Goal: Information Seeking & Learning: Learn about a topic

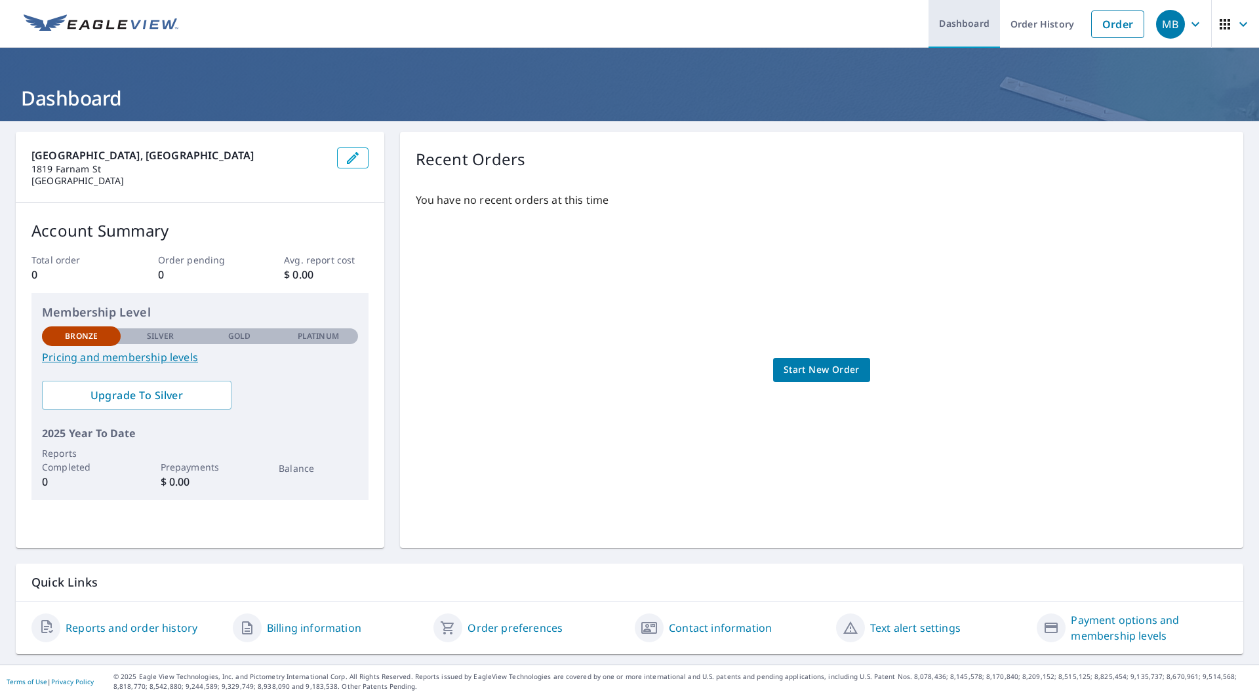
click at [965, 23] on link "Dashboard" at bounding box center [963, 24] width 71 height 48
click at [1235, 26] on icon "button" at bounding box center [1243, 24] width 16 height 16
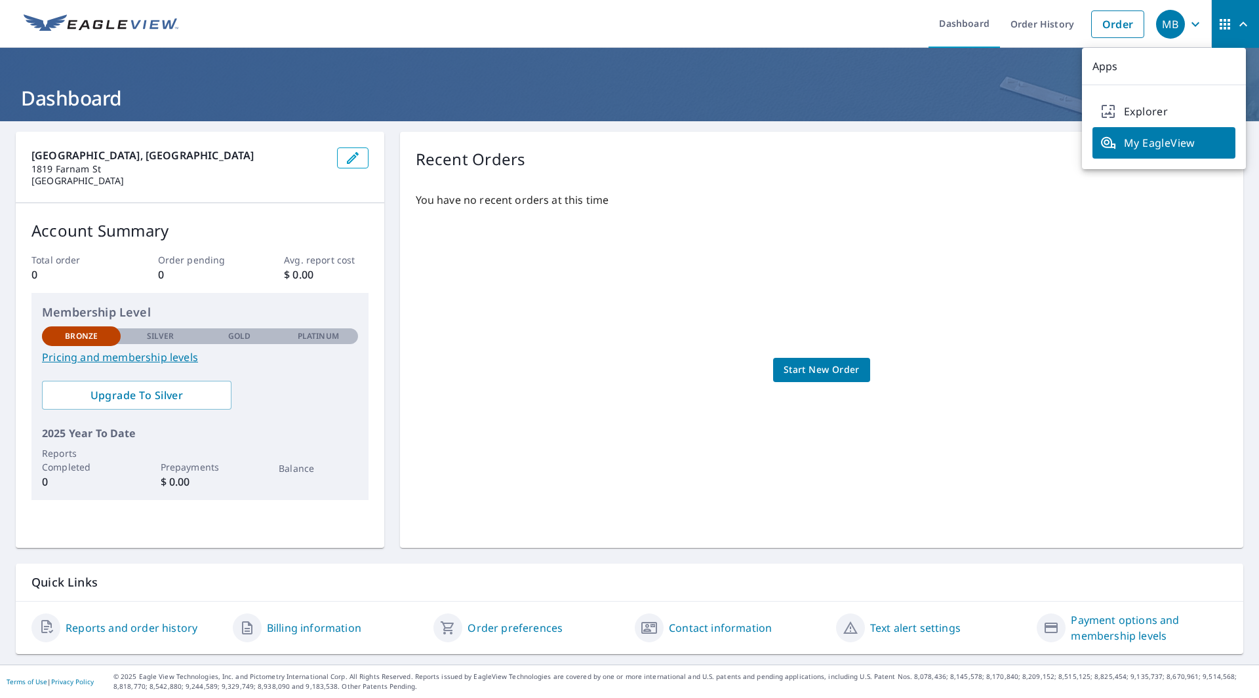
click at [1144, 140] on span "My EagleView" at bounding box center [1163, 143] width 127 height 16
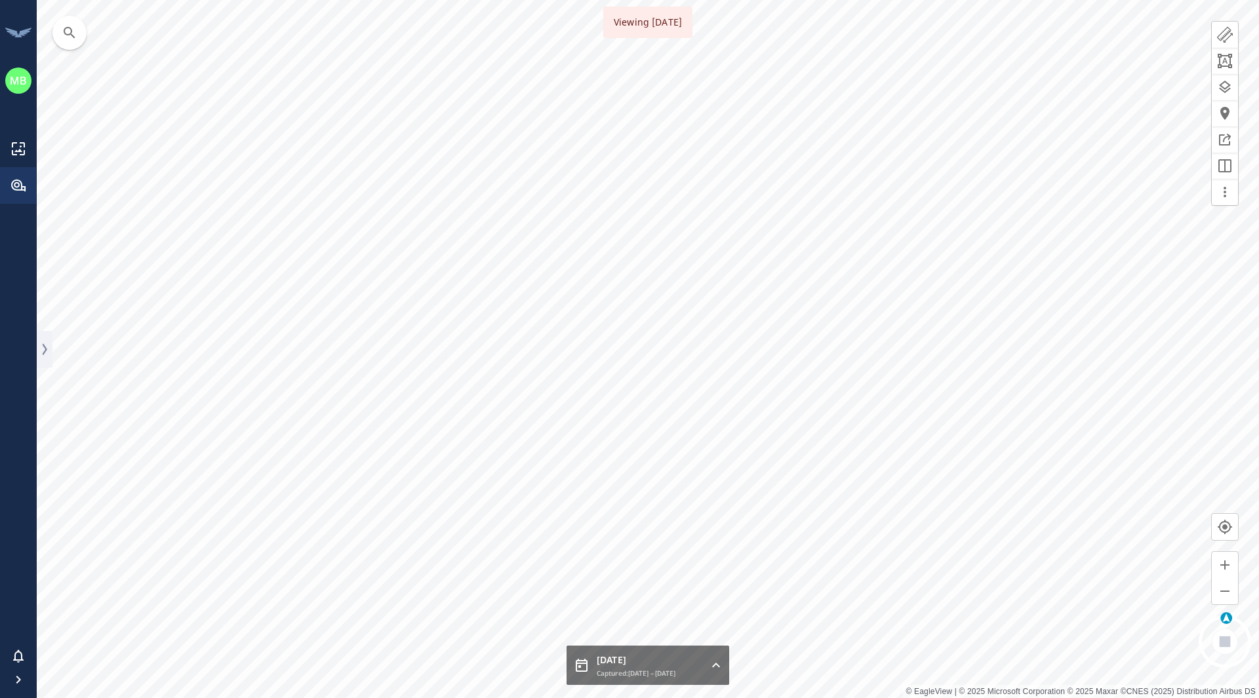
click at [16, 89] on div "MB" at bounding box center [18, 81] width 26 height 26
click at [72, 37] on icon "button" at bounding box center [70, 33] width 16 height 16
click at [83, 38] on div at bounding box center [73, 32] width 21 height 21
click at [134, 78] on span "Memphis" at bounding box center [118, 85] width 111 height 14
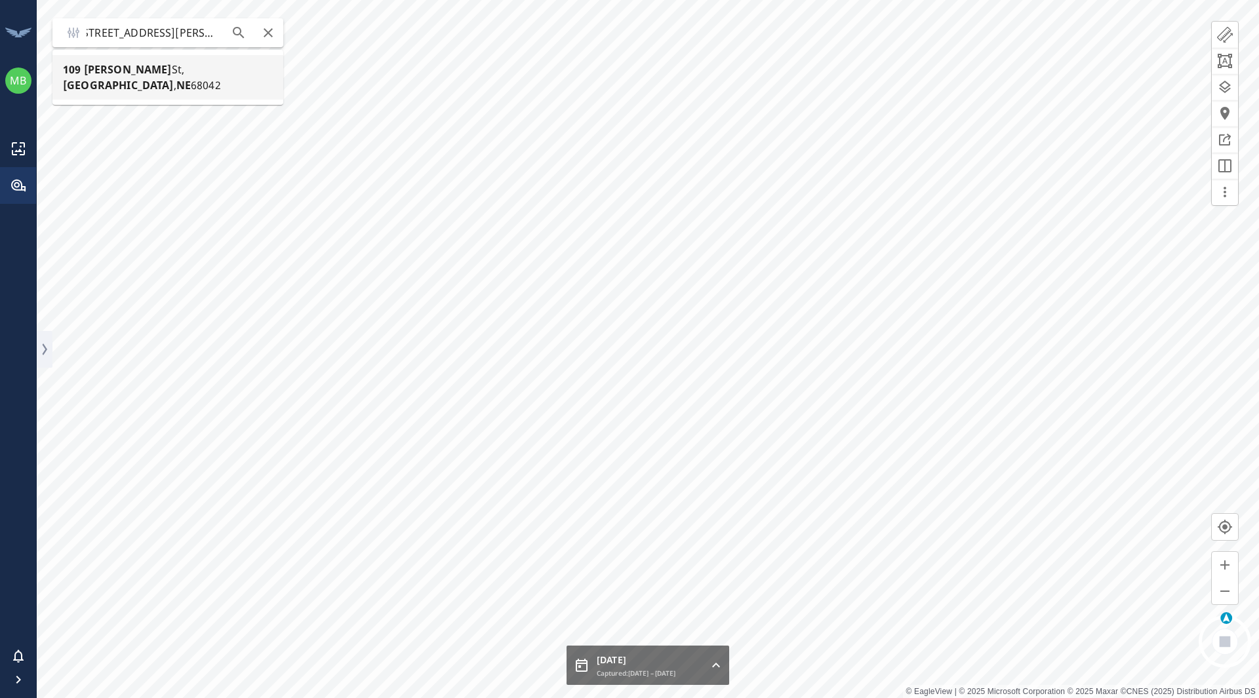
type input "[STREET_ADDRESS][PERSON_NAME]"
type input "urn:[DOMAIN_NAME]:v1:spatial-data:capture:fixed-wing-pacific:85befa4e-6ee9-43c4…"
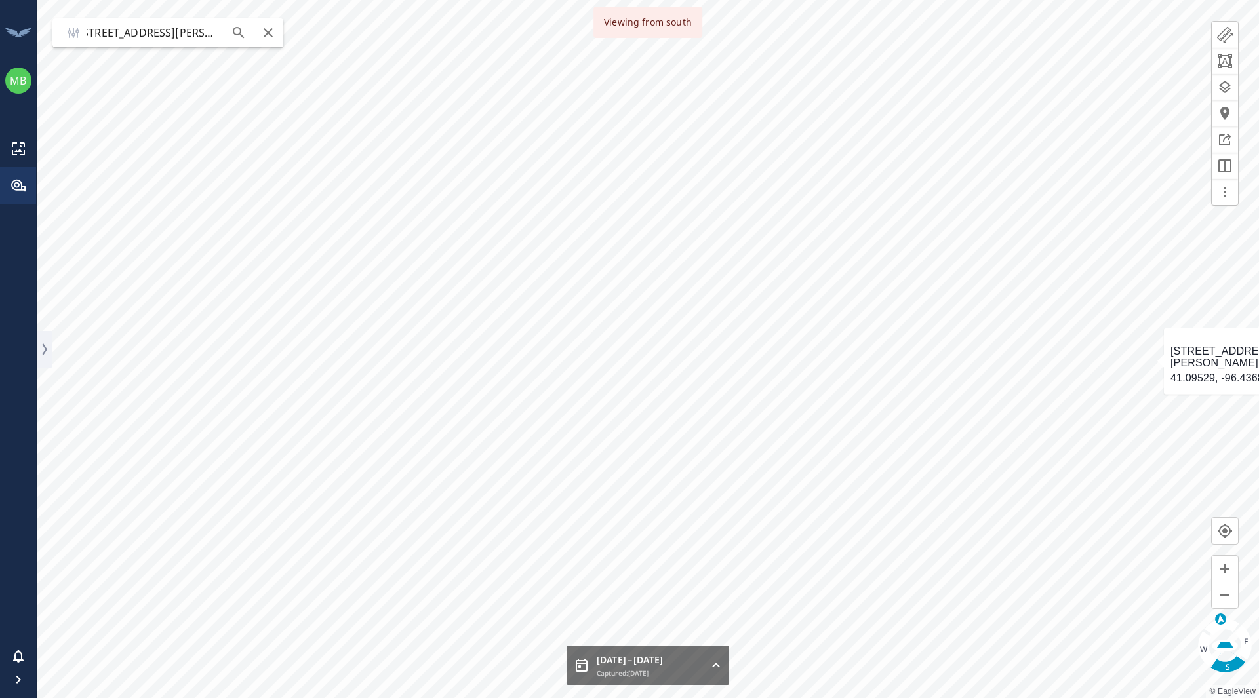
type input "[STREET_ADDRESS][PERSON_NAME]"
click at [1223, 643] on icon "button" at bounding box center [1225, 646] width 16 height 6
click at [1225, 641] on icon "button" at bounding box center [1225, 642] width 11 height 11
click at [740, 347] on span "41.09529, -96.43683" at bounding box center [747, 345] width 99 height 12
click at [773, 389] on img at bounding box center [774, 389] width 10 height 10
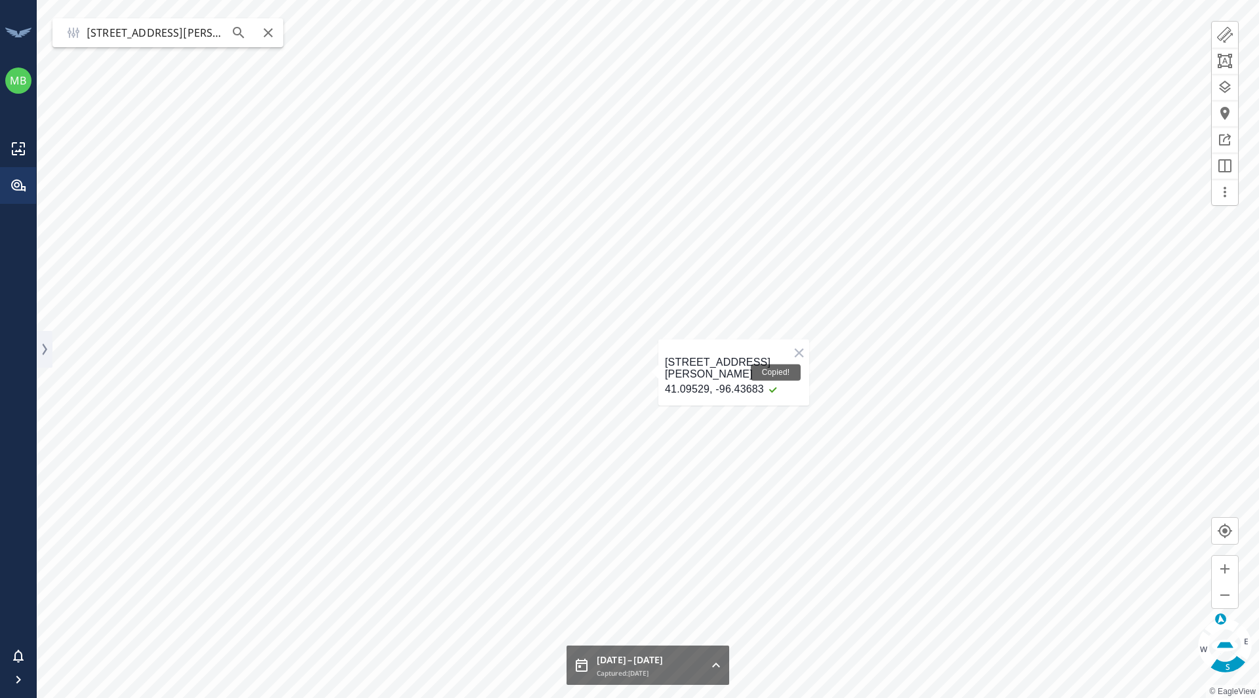
click at [773, 391] on div "Copied!" at bounding box center [772, 389] width 16 height 10
click at [770, 391] on img at bounding box center [774, 389] width 10 height 10
click at [768, 391] on div "Copied!" at bounding box center [772, 389] width 16 height 10
click at [795, 351] on button "×" at bounding box center [799, 353] width 20 height 27
click at [1222, 196] on icon "button" at bounding box center [1225, 192] width 16 height 16
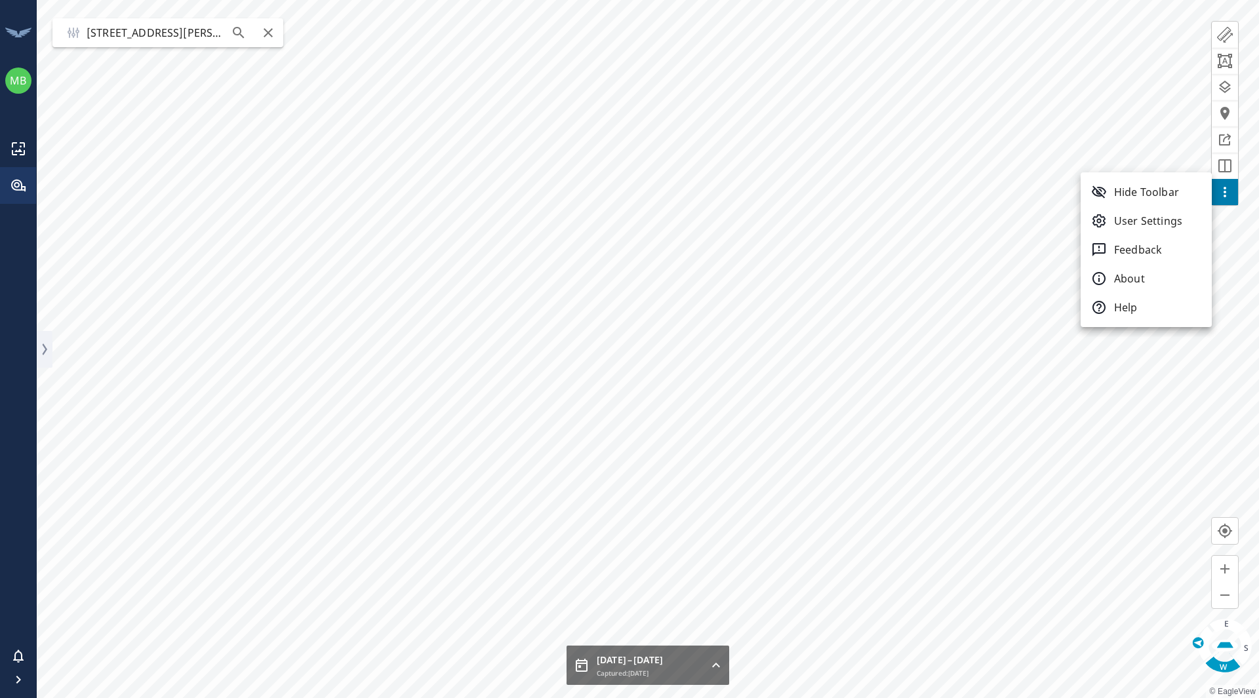
click at [1138, 127] on div at bounding box center [629, 349] width 1259 height 698
click at [875, 698] on html "MB MB Details Gallery User Layers Insights View Layer Choose layer ​ ​ No data …" at bounding box center [629, 349] width 1259 height 698
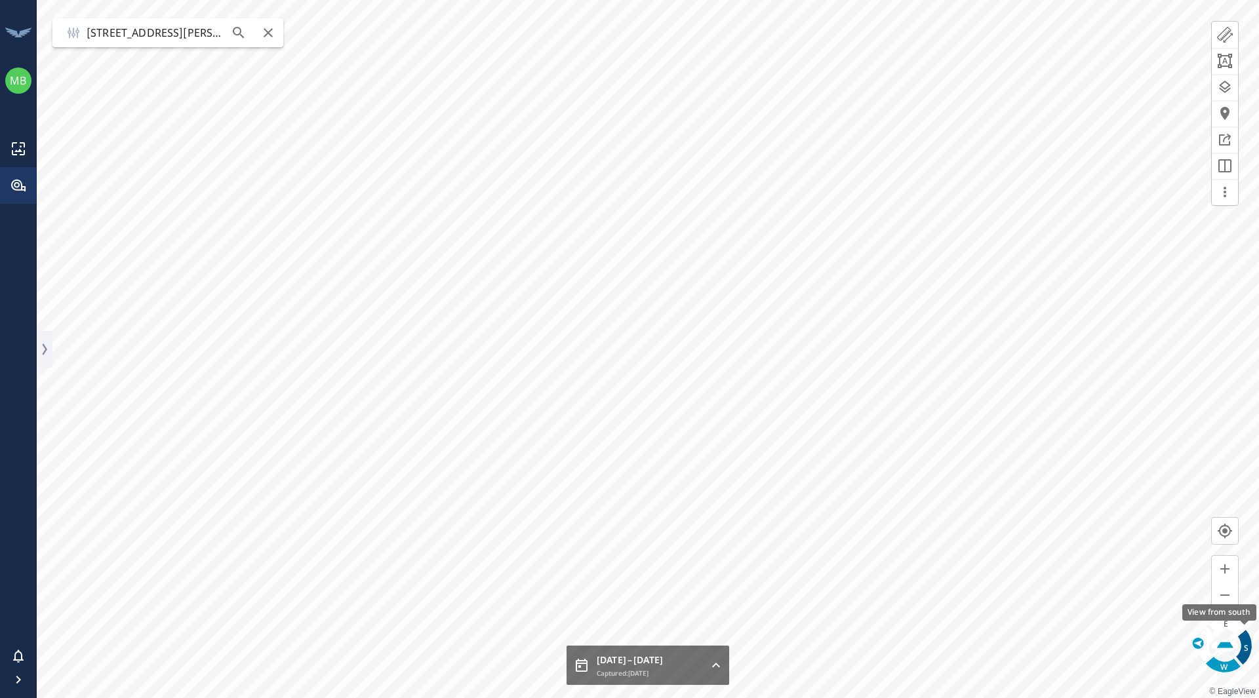
click at [1247, 650] on div "S" at bounding box center [1246, 649] width 5 height 8
click at [36, 366] on div "MB Details Gallery User Layers Insights View Layer Choose layer ​ ​ No data fou…" at bounding box center [629, 349] width 1259 height 698
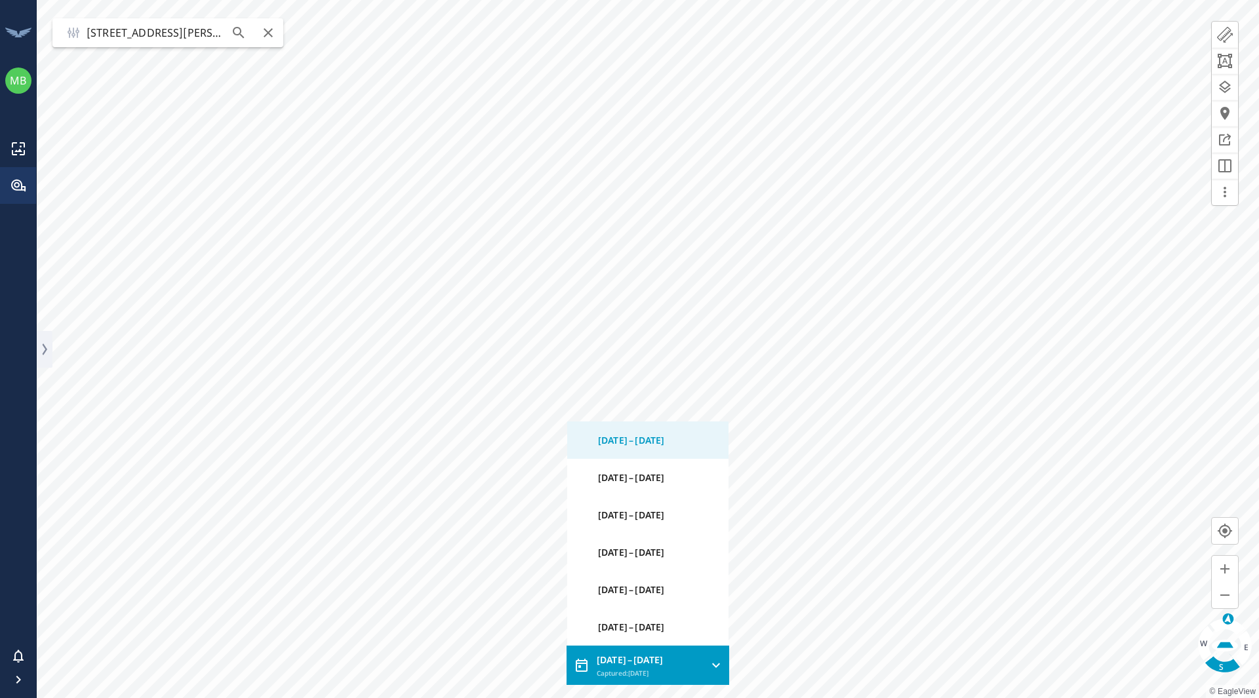
drag, startPoint x: 705, startPoint y: 675, endPoint x: 1174, endPoint y: 394, distance: 547.0
click at [729, 646] on div "Mar – Apr 2023 Captured: Apr 2, 2023 urn:eagleview.com:v1:spatial-data:capture:…" at bounding box center [648, 665] width 163 height 39
drag, startPoint x: 930, startPoint y: 610, endPoint x: 967, endPoint y: 93, distance: 518.6
click at [948, 117] on div at bounding box center [629, 349] width 1259 height 698
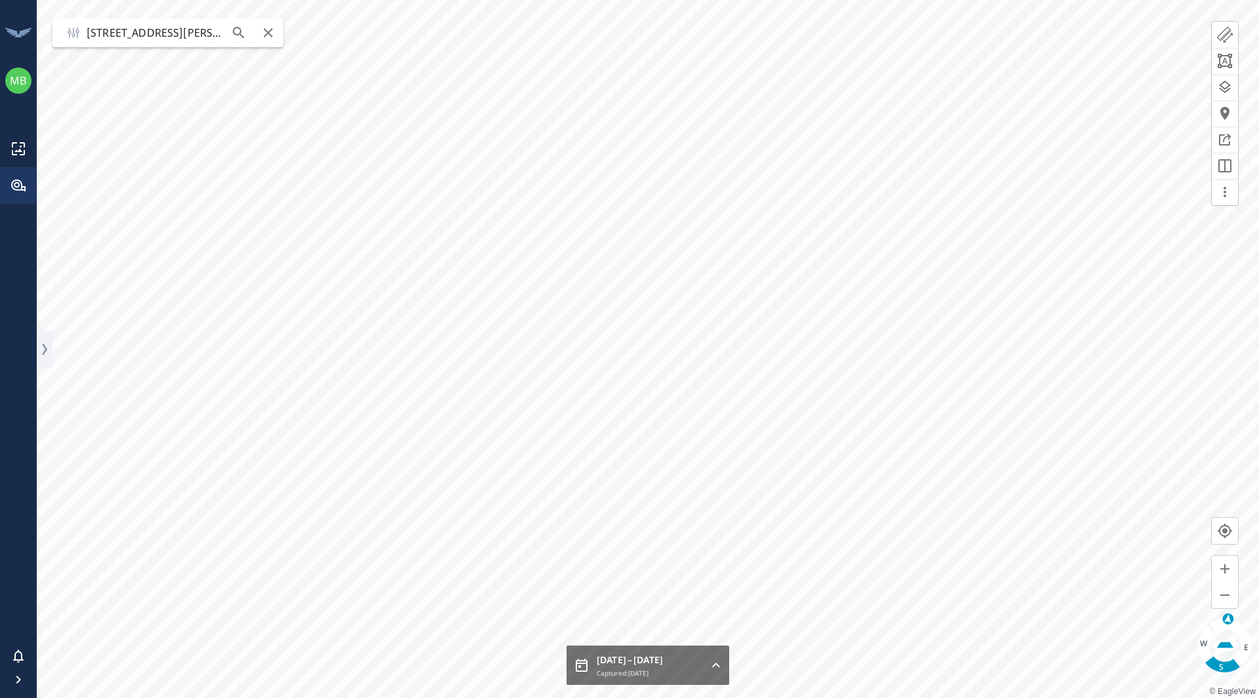
click at [418, 0] on html "MB MB Details Gallery User Layers Insights View Layer Choose layer ​ ​ No data …" at bounding box center [629, 349] width 1259 height 698
click at [713, 668] on div "Mar – Apr 2023 Captured: Apr 2, 2023 urn:eagleview.com:v1:spatial-data:capture:…" at bounding box center [648, 666] width 163 height 41
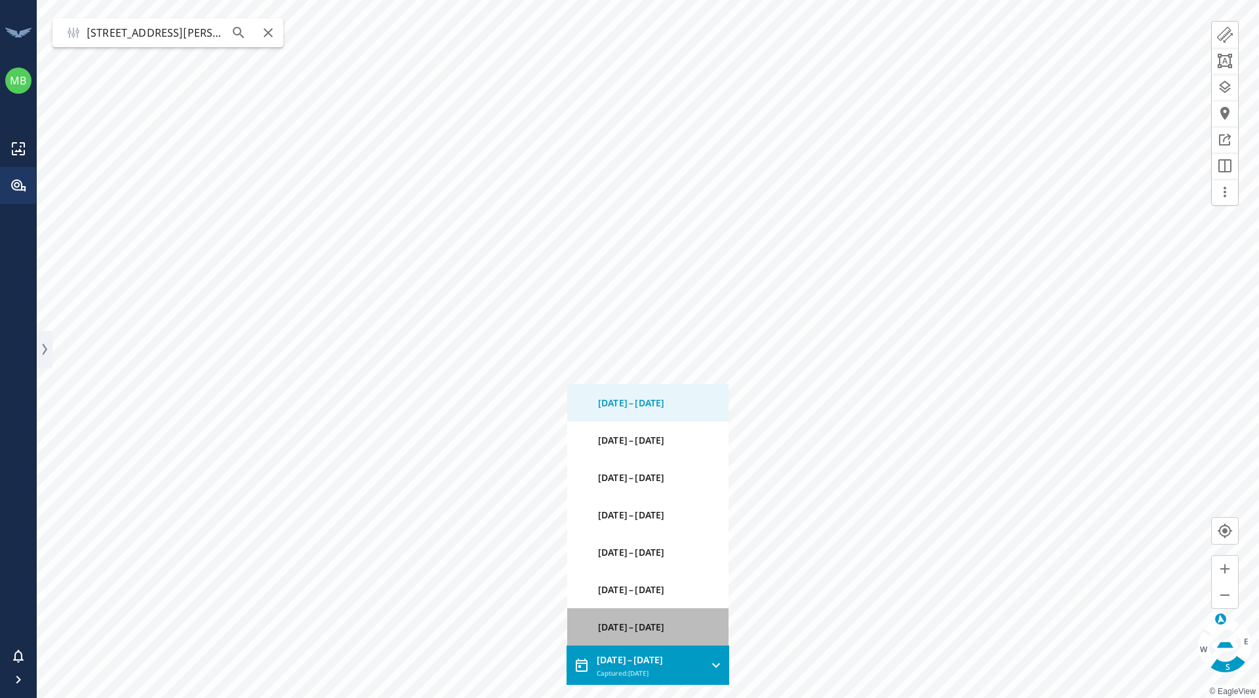
click at [639, 630] on div "Apr – May 2010" at bounding box center [649, 627] width 102 height 14
type input "urn:eagleview.com:v1:spatial-data:capture:fixed-wing-penta:8d46e106-0c24-59df-9…"
